Goal: Task Accomplishment & Management: Use online tool/utility

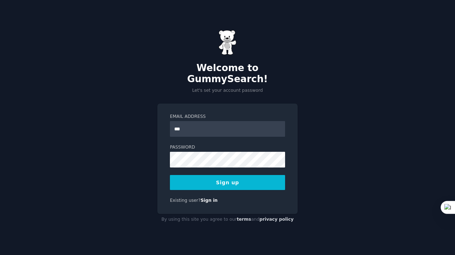
type input "**********"
click at [175, 182] on button "Sign up" at bounding box center [227, 182] width 115 height 15
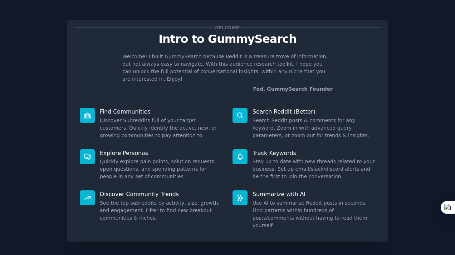
scroll to position [24, 0]
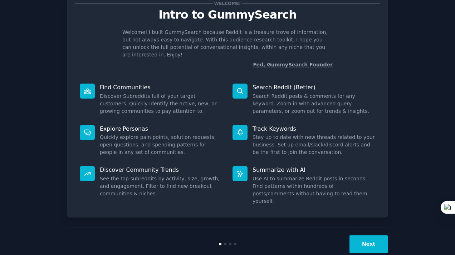
click at [370, 236] on button "Next" at bounding box center [369, 245] width 38 height 18
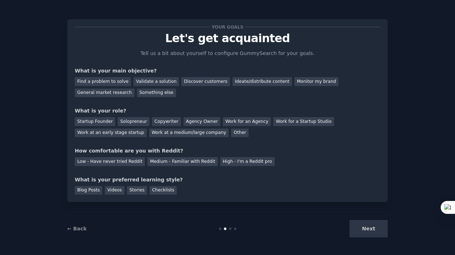
scroll to position [1, 0]
click at [186, 84] on div "Discover customers" at bounding box center [205, 81] width 48 height 9
click at [118, 92] on div "General market research" at bounding box center [105, 93] width 60 height 9
click at [197, 82] on div "Discover customers" at bounding box center [205, 81] width 48 height 9
click at [162, 135] on div "Work at a medium/large company" at bounding box center [188, 133] width 79 height 9
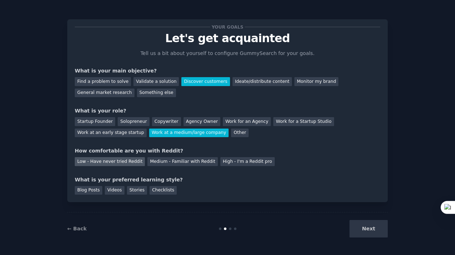
click at [124, 162] on div "Low - Have never tried Reddit" at bounding box center [110, 161] width 70 height 9
click at [88, 189] on div "Blog Posts" at bounding box center [89, 190] width 28 height 9
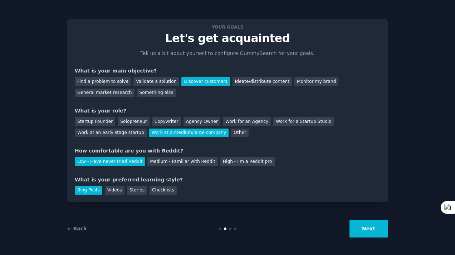
click at [368, 231] on button "Next" at bounding box center [369, 229] width 38 height 18
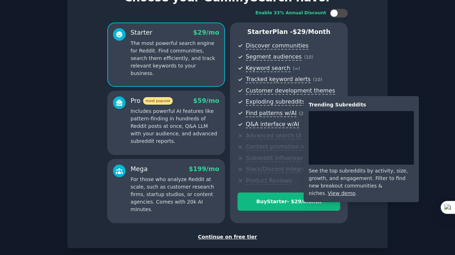
scroll to position [78, 0]
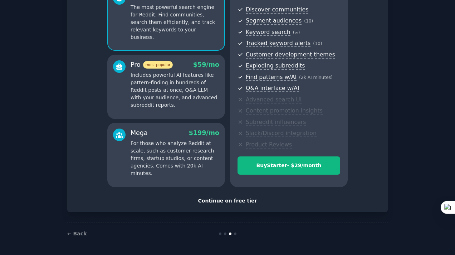
click at [231, 202] on div "Continue on free tier" at bounding box center [228, 201] width 306 height 8
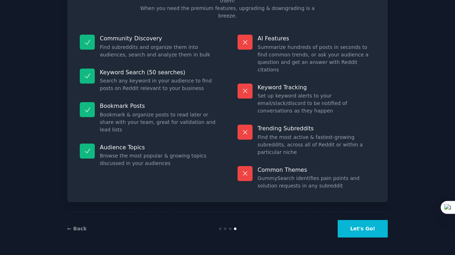
scroll to position [23, 0]
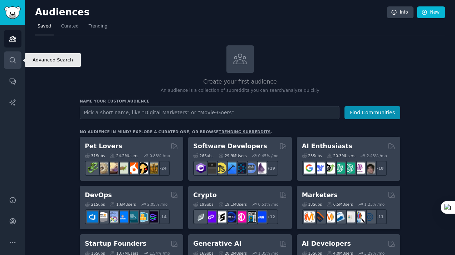
click at [8, 63] on link "Search" at bounding box center [13, 61] width 18 height 18
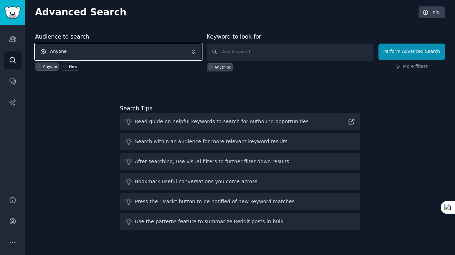
click at [90, 49] on span "Anyone" at bounding box center [118, 52] width 167 height 16
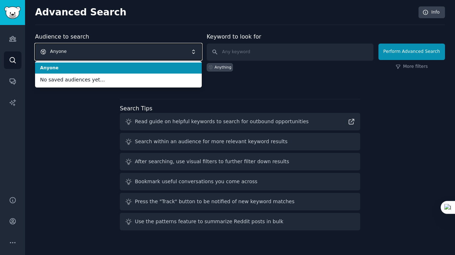
click at [90, 49] on span "Anyone" at bounding box center [118, 52] width 167 height 16
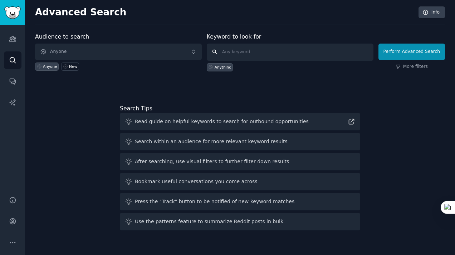
click at [228, 53] on input "text" at bounding box center [290, 52] width 167 height 17
click at [10, 42] on icon "Sidebar" at bounding box center [13, 39] width 8 height 8
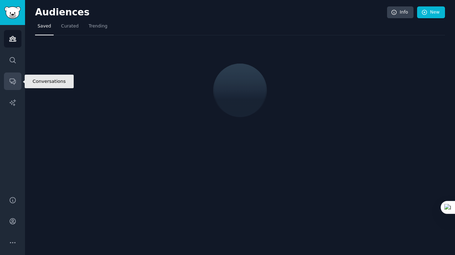
click at [12, 82] on icon "Sidebar" at bounding box center [13, 82] width 8 height 8
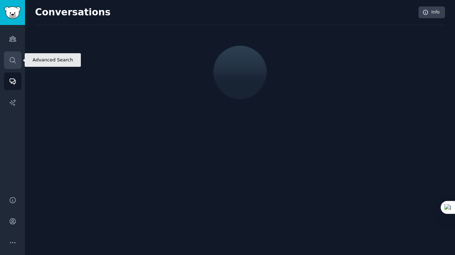
click at [10, 60] on icon "Sidebar" at bounding box center [13, 60] width 6 height 6
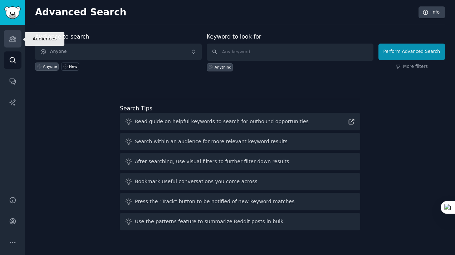
click at [13, 40] on icon "Sidebar" at bounding box center [13, 39] width 8 height 8
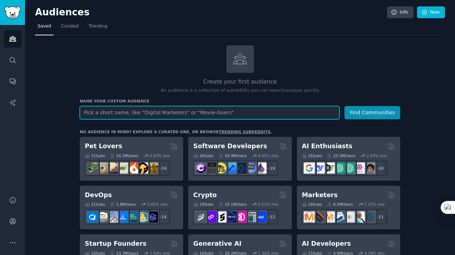
click at [166, 111] on input "text" at bounding box center [210, 112] width 260 height 13
type input "DIY shop"
click at [345, 106] on button "Find Communities" at bounding box center [373, 112] width 56 height 13
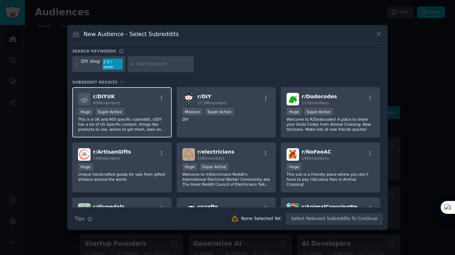
click at [133, 117] on p "This is a UK and ROI specific subreddit, r/DIY has a lot of US Specific content…" at bounding box center [122, 124] width 88 height 15
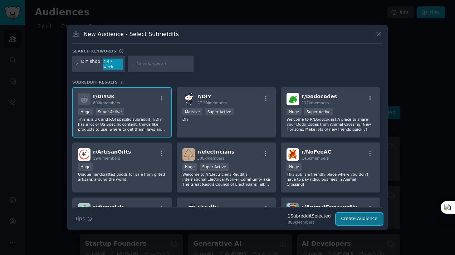
click at [361, 216] on button "Create Audience" at bounding box center [359, 219] width 47 height 12
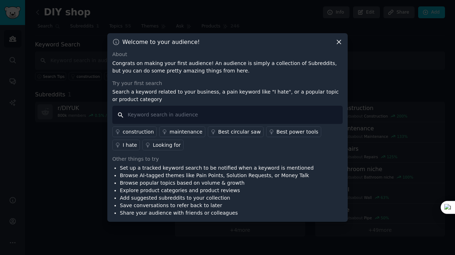
click at [159, 116] on input "text" at bounding box center [227, 115] width 230 height 18
type input "l"
click at [138, 134] on div "construction" at bounding box center [138, 132] width 31 height 8
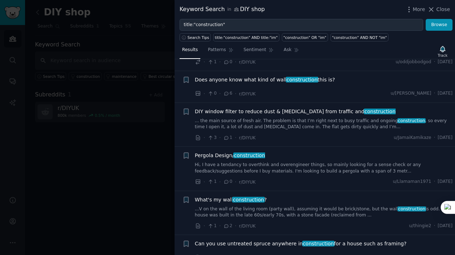
scroll to position [142, 0]
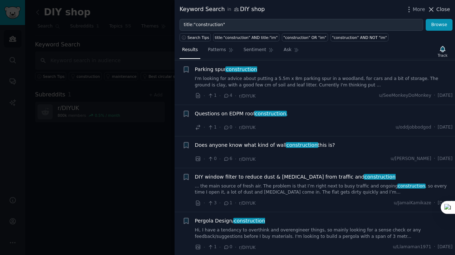
click at [441, 9] on span "Close" at bounding box center [443, 10] width 14 height 8
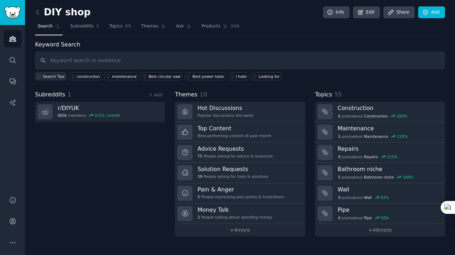
click at [50, 77] on span "Search Tips" at bounding box center [54, 76] width 22 height 5
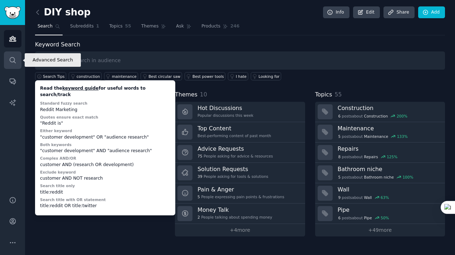
click at [11, 58] on icon "Sidebar" at bounding box center [13, 61] width 8 height 8
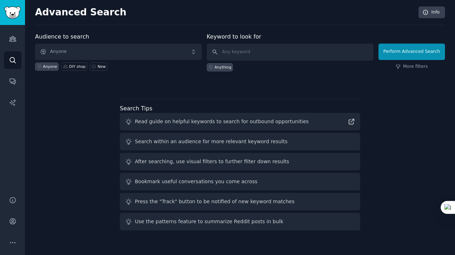
click at [60, 121] on div "Audience to search Anyone Anyone DIY shop New Keyword to look for Anything Perf…" at bounding box center [240, 133] width 410 height 201
click at [79, 67] on div "DIY shop" at bounding box center [77, 66] width 16 height 5
click at [256, 52] on input "text" at bounding box center [290, 52] width 167 height 17
type input "o"
type input "work light"
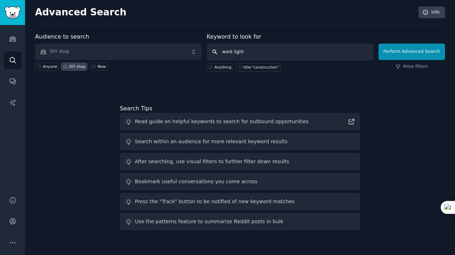
click button "Perform Advanced Search" at bounding box center [411, 52] width 67 height 16
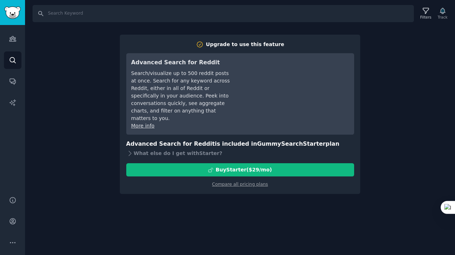
click at [326, 208] on div "Search Filters Track Upgrade to use this feature Advanced Search for Reddit Sea…" at bounding box center [240, 127] width 430 height 255
click at [10, 84] on icon "Sidebar" at bounding box center [13, 82] width 8 height 8
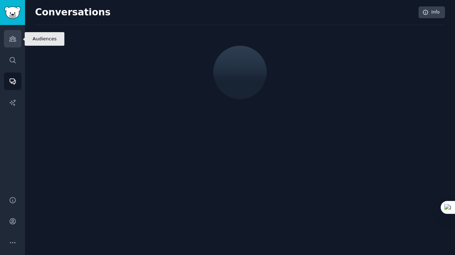
click at [9, 43] on link "Audiences" at bounding box center [13, 39] width 18 height 18
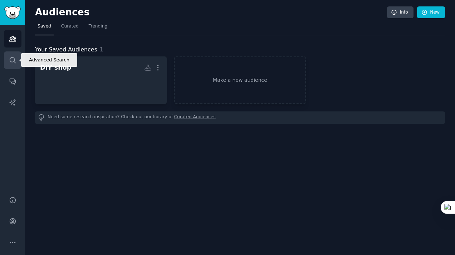
click at [10, 67] on link "Search" at bounding box center [13, 61] width 18 height 18
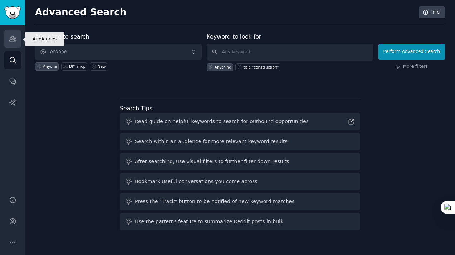
click at [10, 39] on icon "Sidebar" at bounding box center [12, 38] width 6 height 5
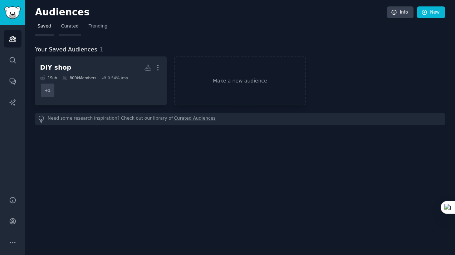
click at [68, 30] on link "Curated" at bounding box center [70, 28] width 23 height 15
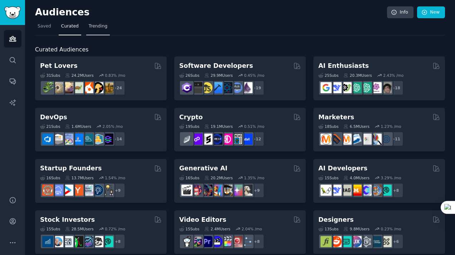
click at [102, 27] on span "Trending" at bounding box center [98, 26] width 19 height 6
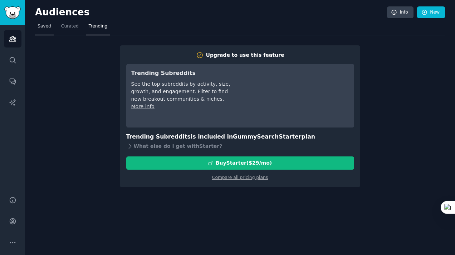
click at [47, 27] on span "Saved" at bounding box center [45, 26] width 14 height 6
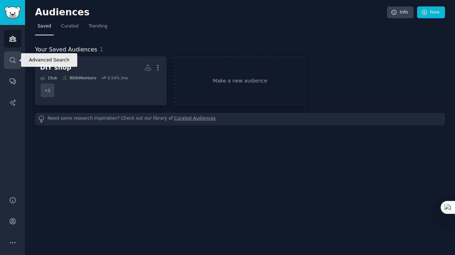
click at [12, 62] on icon "Sidebar" at bounding box center [13, 60] width 6 height 6
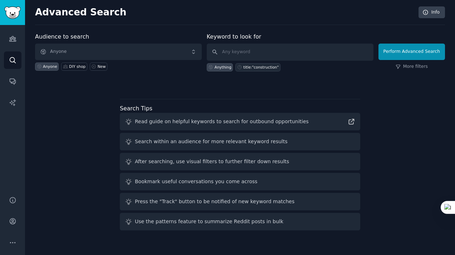
click at [257, 68] on div "title:"construction"" at bounding box center [260, 67] width 35 height 5
type input "title:"construction""
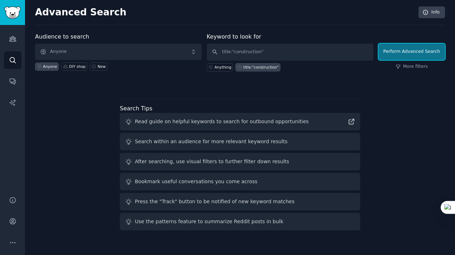
click at [407, 50] on button "Perform Advanced Search" at bounding box center [411, 52] width 67 height 16
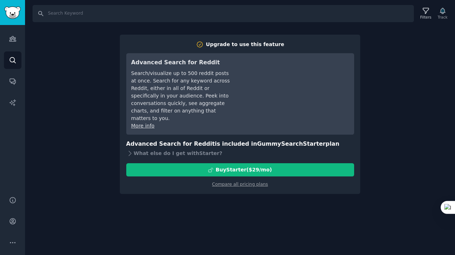
click at [399, 109] on div "Search Filters Track Upgrade to use this feature Advanced Search for Reddit Sea…" at bounding box center [240, 127] width 430 height 255
click at [92, 34] on div "Search Filters Track Upgrade to use this feature Advanced Search for Reddit Sea…" at bounding box center [240, 127] width 430 height 255
click at [84, 3] on div "Search Filters Track" at bounding box center [240, 11] width 430 height 22
click at [80, 13] on input "Search" at bounding box center [223, 13] width 381 height 17
